Goal: Task Accomplishment & Management: Manage account settings

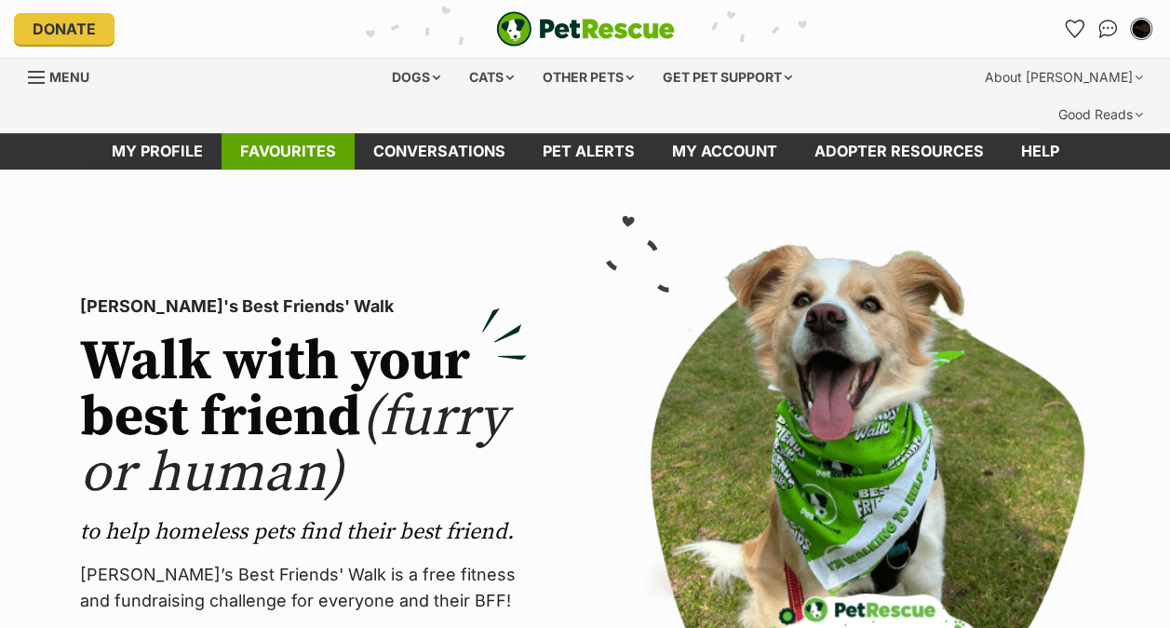
click at [278, 133] on link "Favourites" at bounding box center [288, 151] width 133 height 36
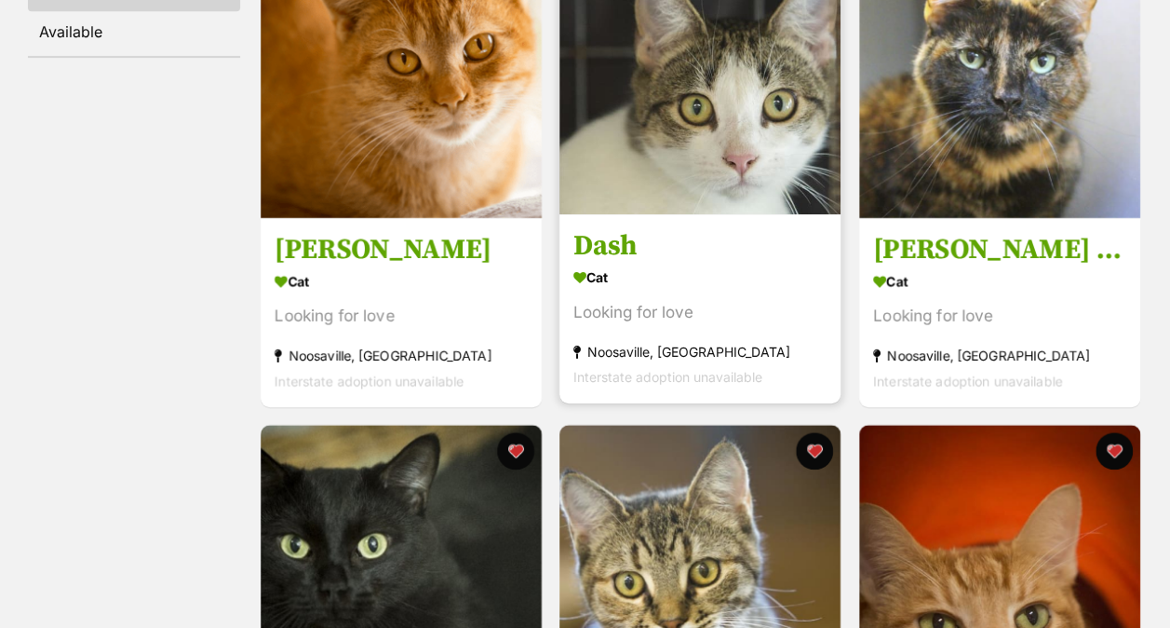
scroll to position [931, 0]
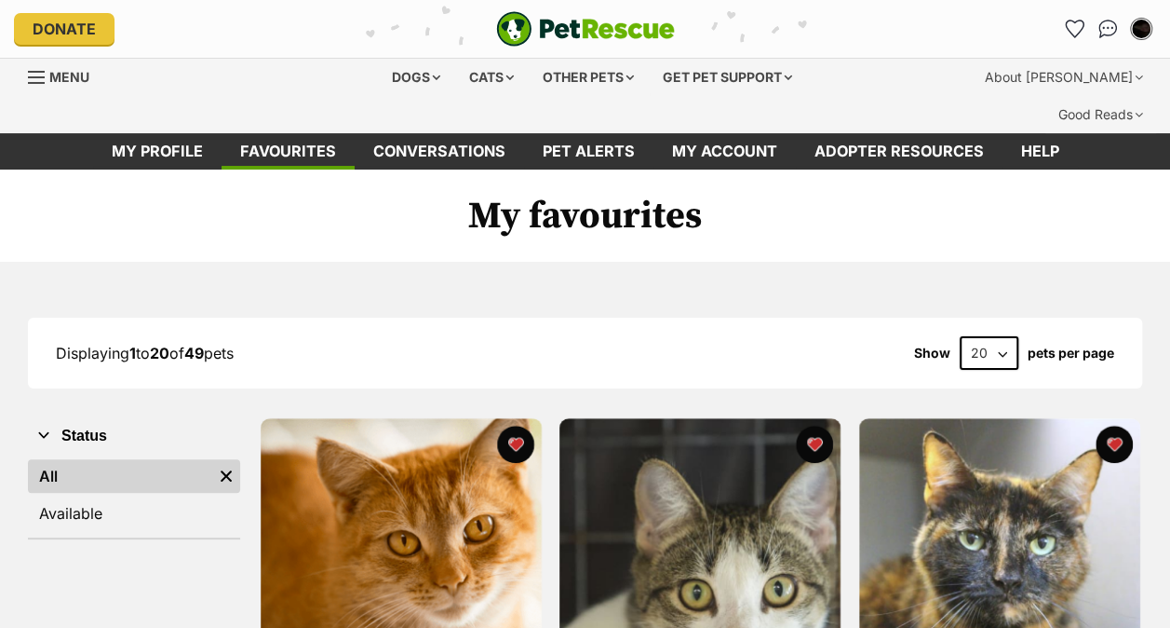
click at [998, 336] on select "20 40 60" at bounding box center [989, 353] width 59 height 34
select select "60"
click at [960, 336] on select "20 40 60" at bounding box center [989, 353] width 59 height 34
drag, startPoint x: 996, startPoint y: 334, endPoint x: 1004, endPoint y: 387, distance: 53.6
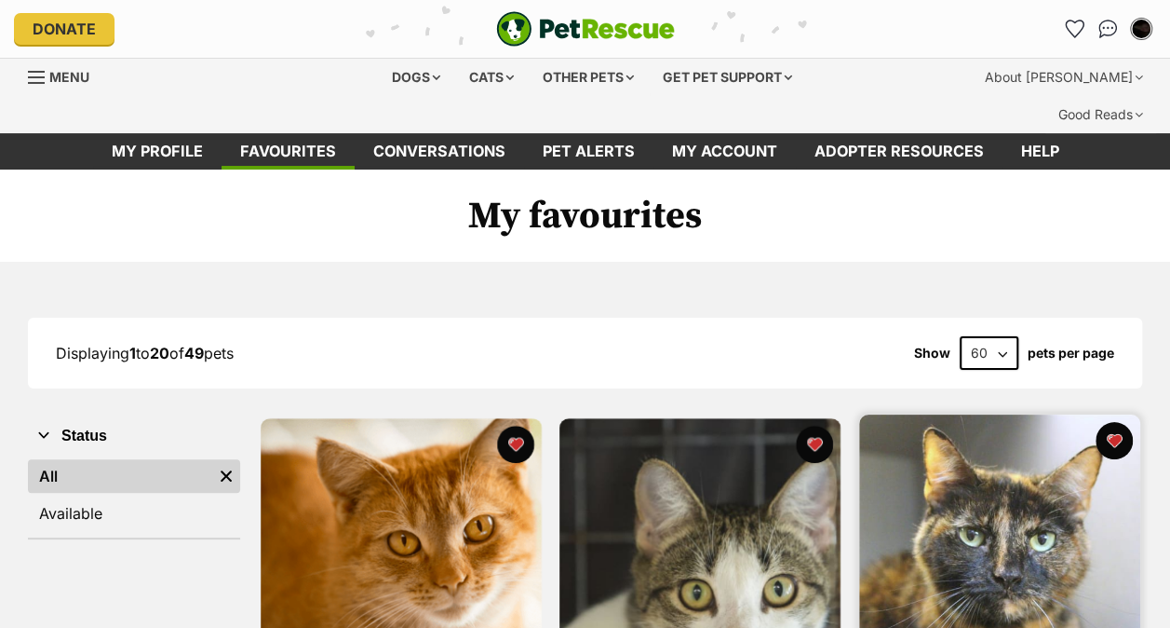
click at [1004, 414] on img at bounding box center [999, 554] width 281 height 281
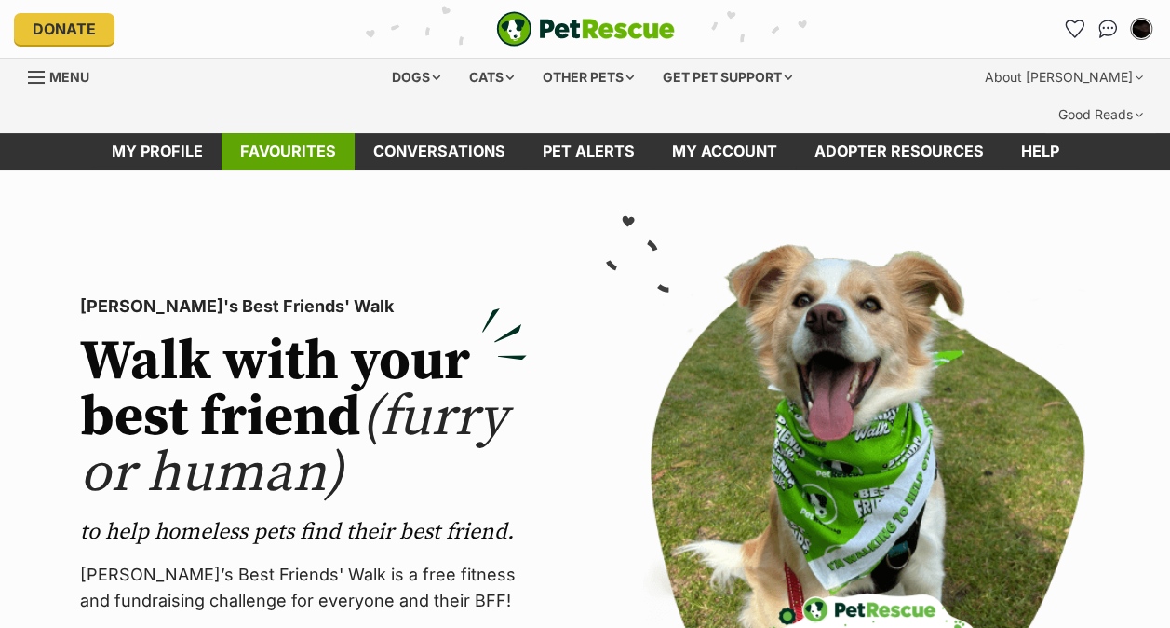
click at [250, 133] on link "Favourites" at bounding box center [288, 151] width 133 height 36
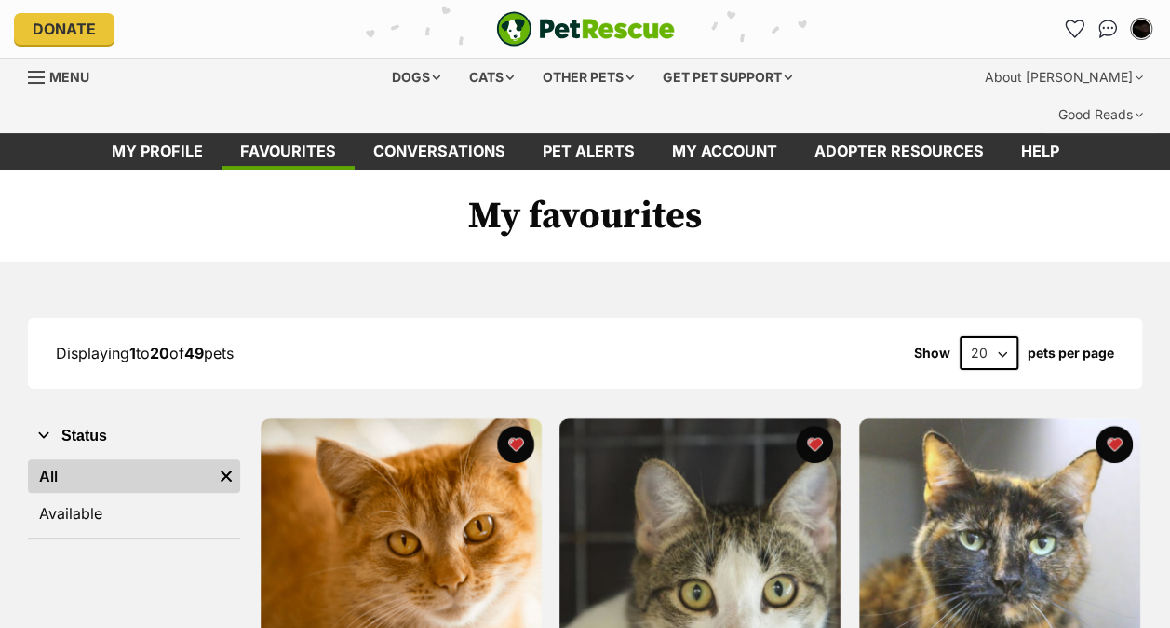
click at [1003, 336] on select "20 40 60" at bounding box center [989, 353] width 59 height 34
select select "60"
click at [960, 336] on select "20 40 60" at bounding box center [989, 353] width 59 height 34
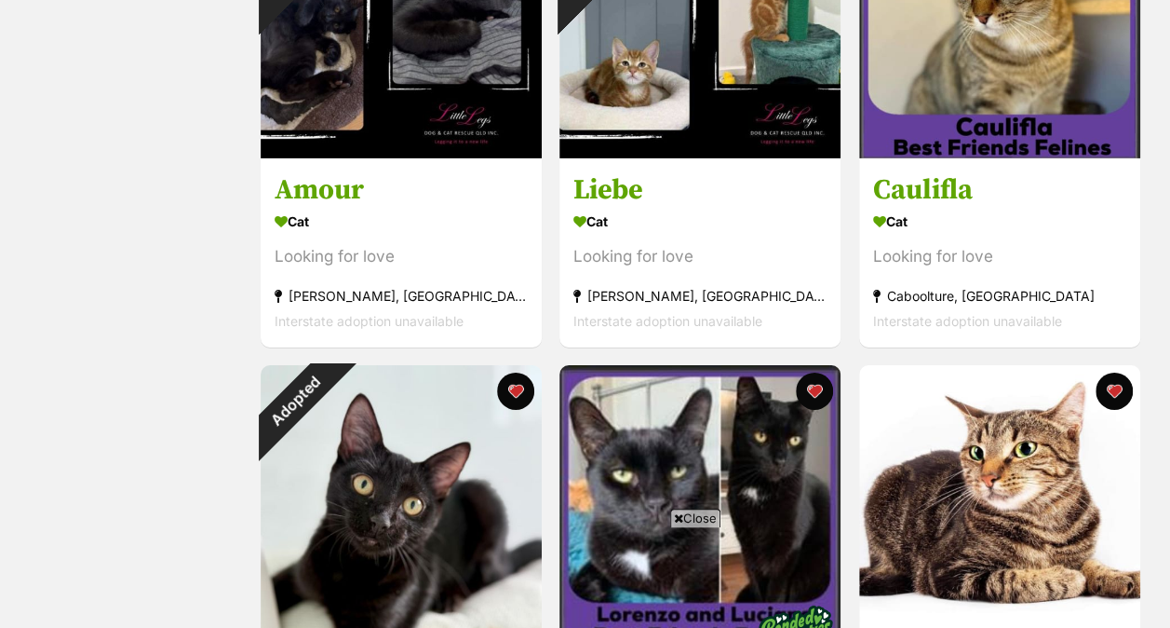
scroll to position [3073, 0]
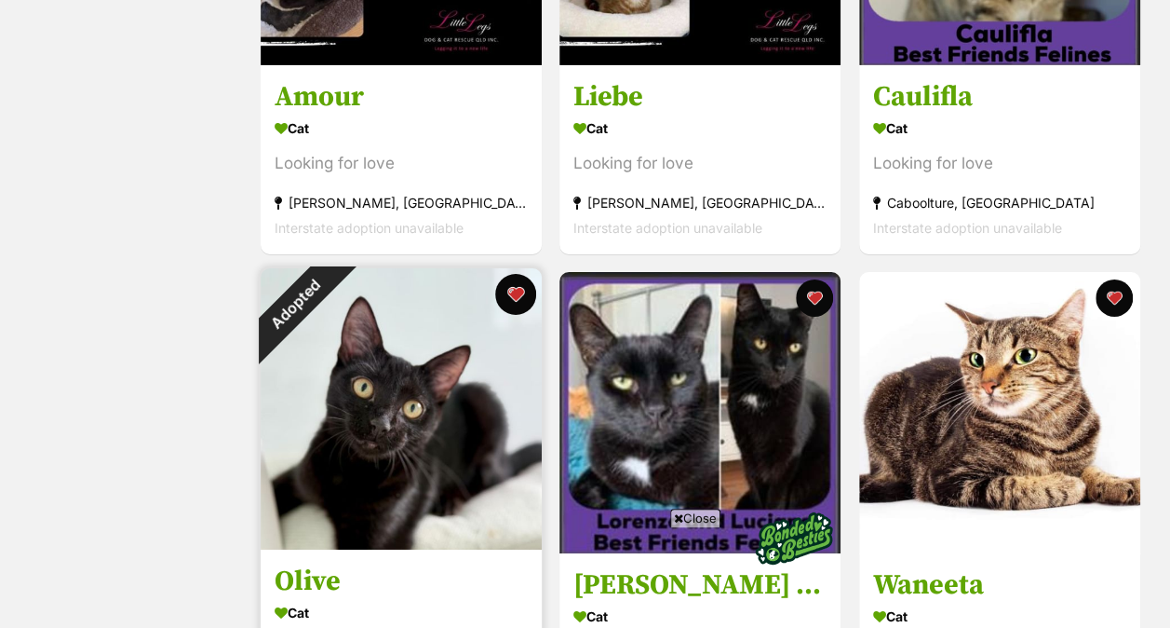
click at [516, 274] on button "favourite" at bounding box center [515, 294] width 41 height 41
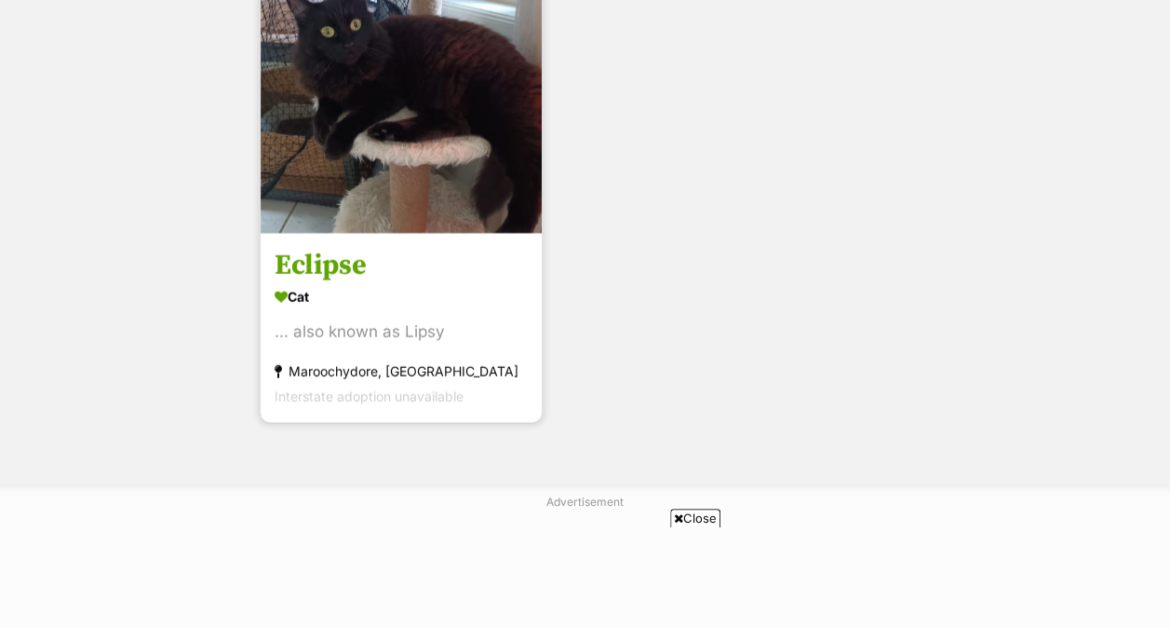
scroll to position [8380, 0]
